Goal: Complete application form

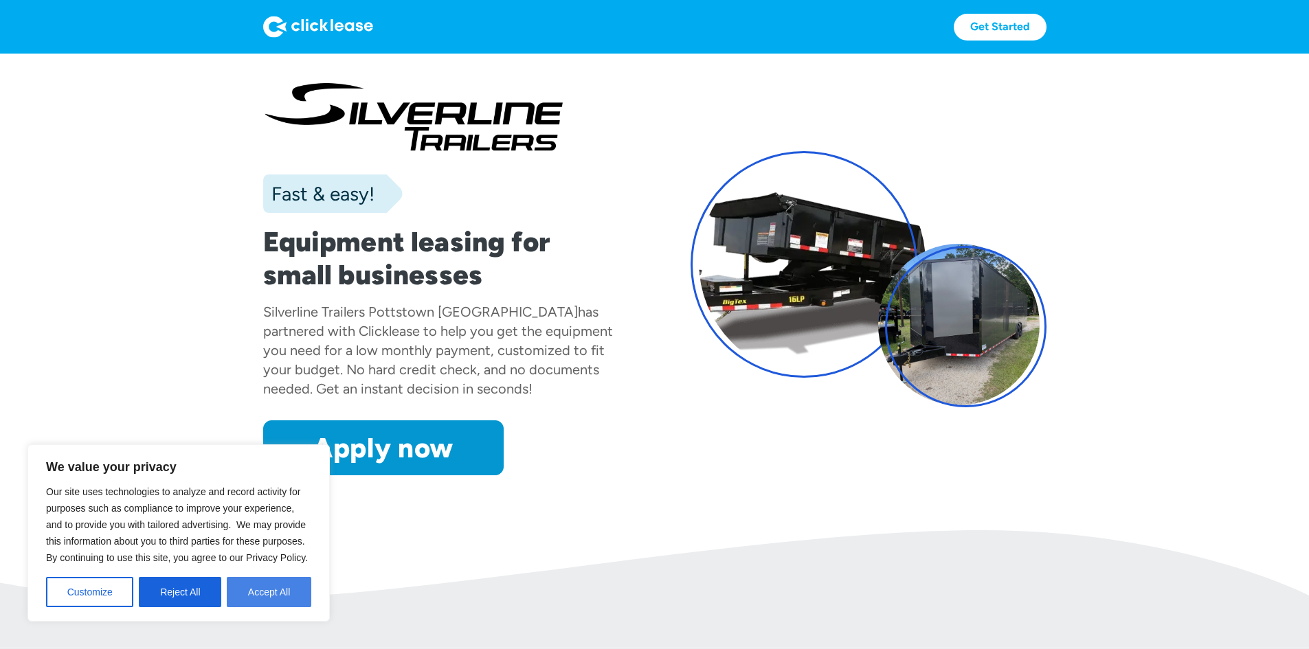
click at [304, 595] on button "Accept All" at bounding box center [269, 592] width 85 height 30
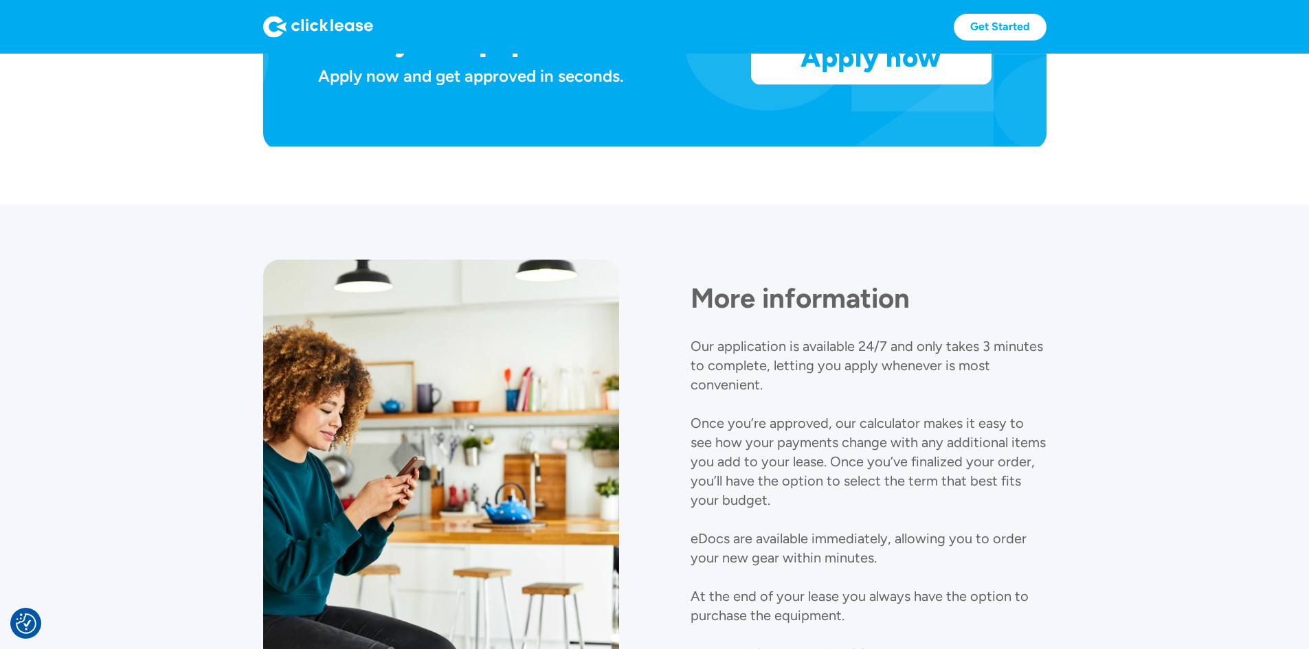
scroll to position [1097, 0]
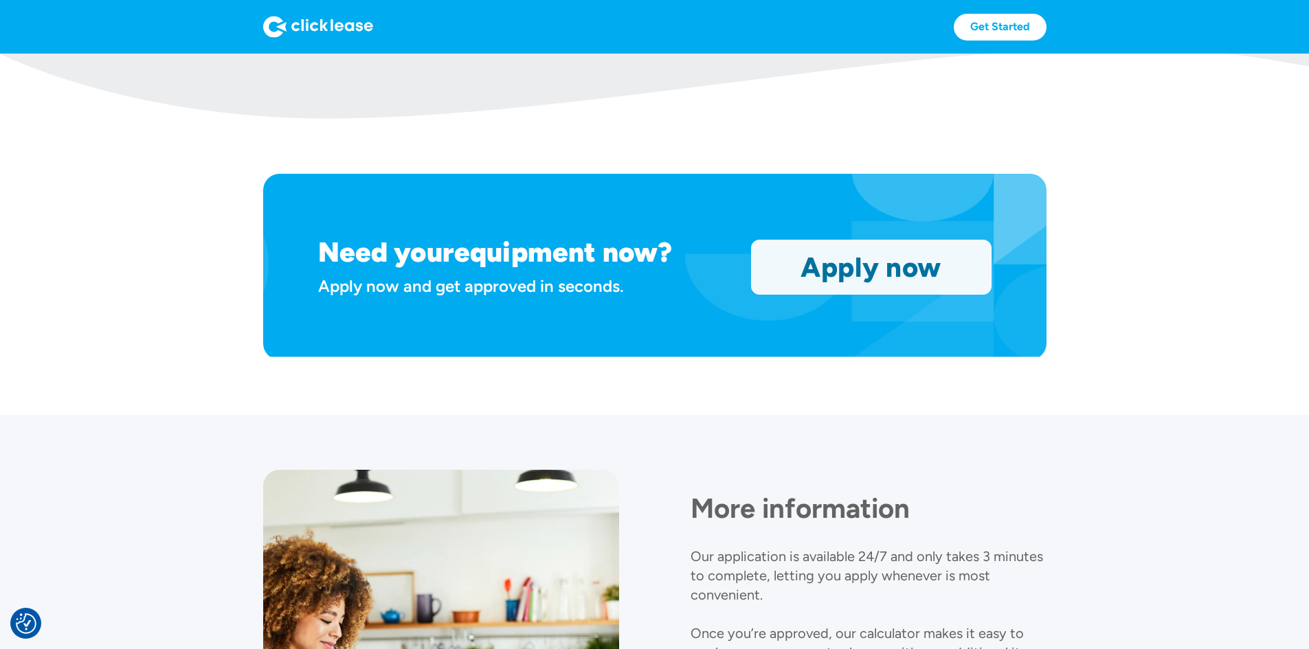
click at [966, 294] on link "Apply now" at bounding box center [871, 268] width 239 height 54
